Goal: Register for event/course

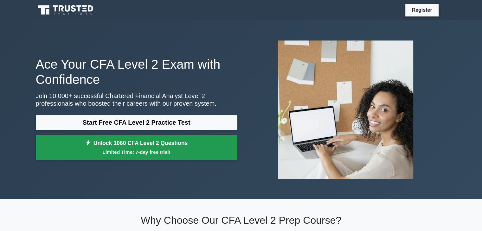
click at [108, 156] on link "Unlock 1060 CFA Level 2 Questions Limited Time: 7-day free trial!" at bounding box center [136, 147] width 201 height 25
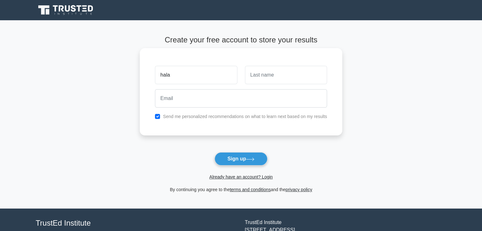
type input "hala"
click at [268, 73] on input "text" at bounding box center [286, 75] width 82 height 18
type input "[PERSON_NAME]"
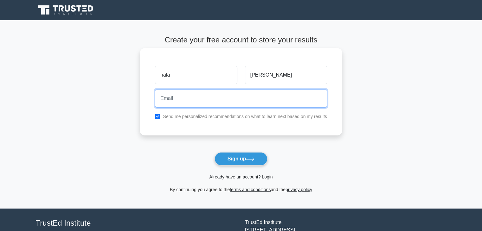
click at [253, 95] on input "email" at bounding box center [241, 98] width 172 height 18
type input "[EMAIL_ADDRESS][DOMAIN_NAME]"
click at [214, 152] on button "Sign up" at bounding box center [240, 158] width 53 height 13
